Goal: Transaction & Acquisition: Purchase product/service

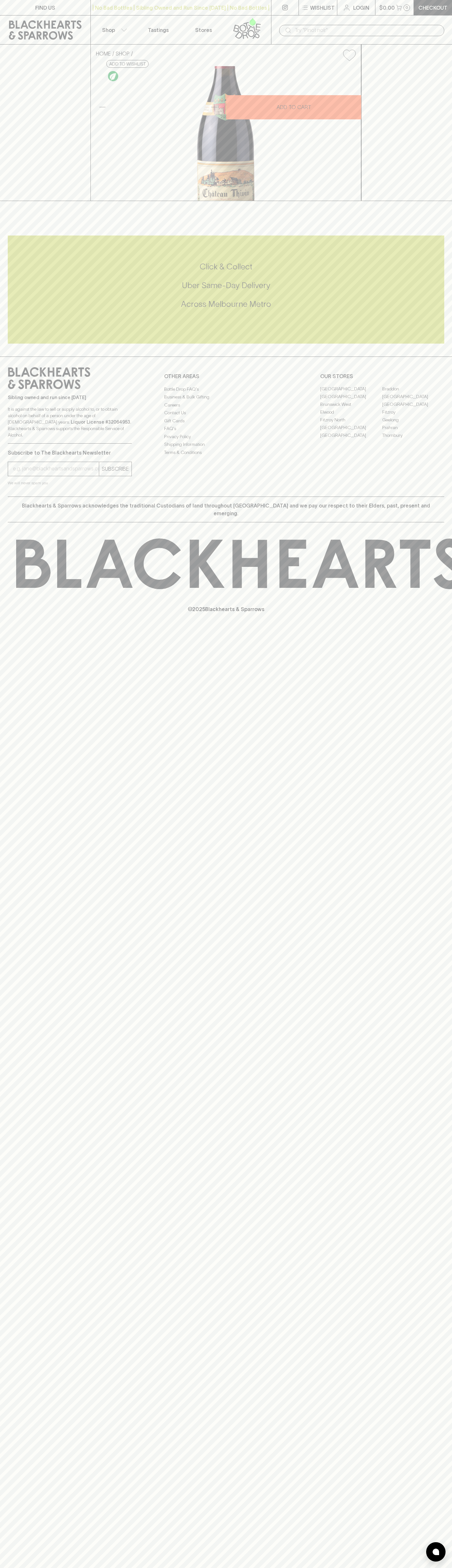
click at [44, 30] on icon at bounding box center [45, 29] width 81 height 19
click at [23, 1567] on html "FIND US | No Bad Bottles | Sibling Owned and Run Since 2006 | No Bad Bottles | …" at bounding box center [226, 784] width 452 height 1568
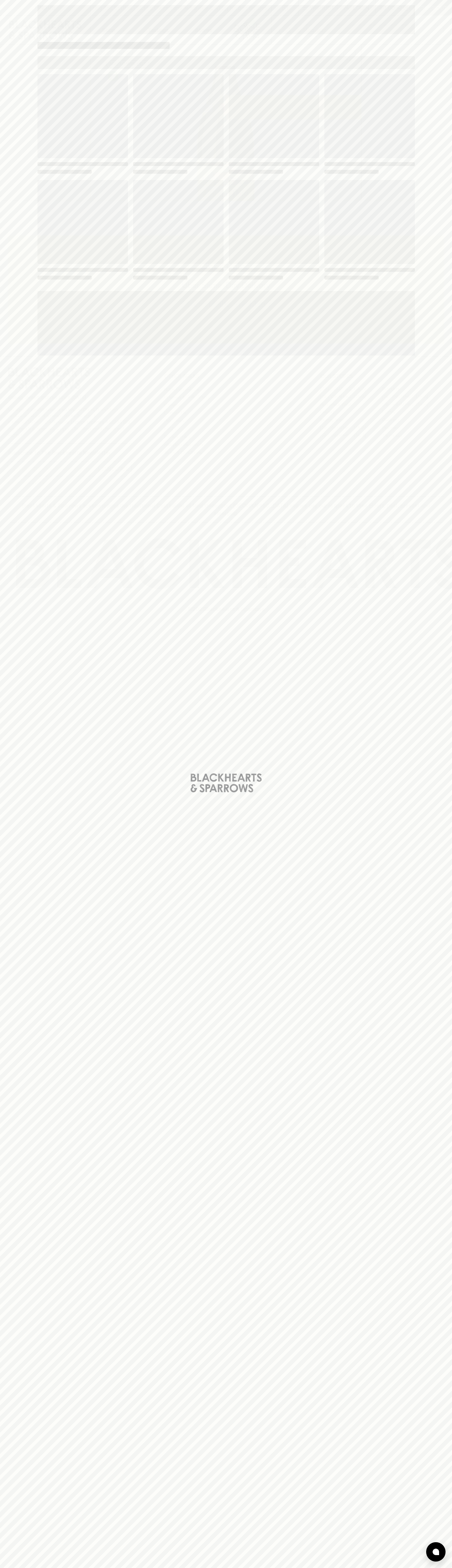
click at [30, 1447] on div "Loading" at bounding box center [226, 784] width 452 height 1568
